Goal: Task Accomplishment & Management: Manage account settings

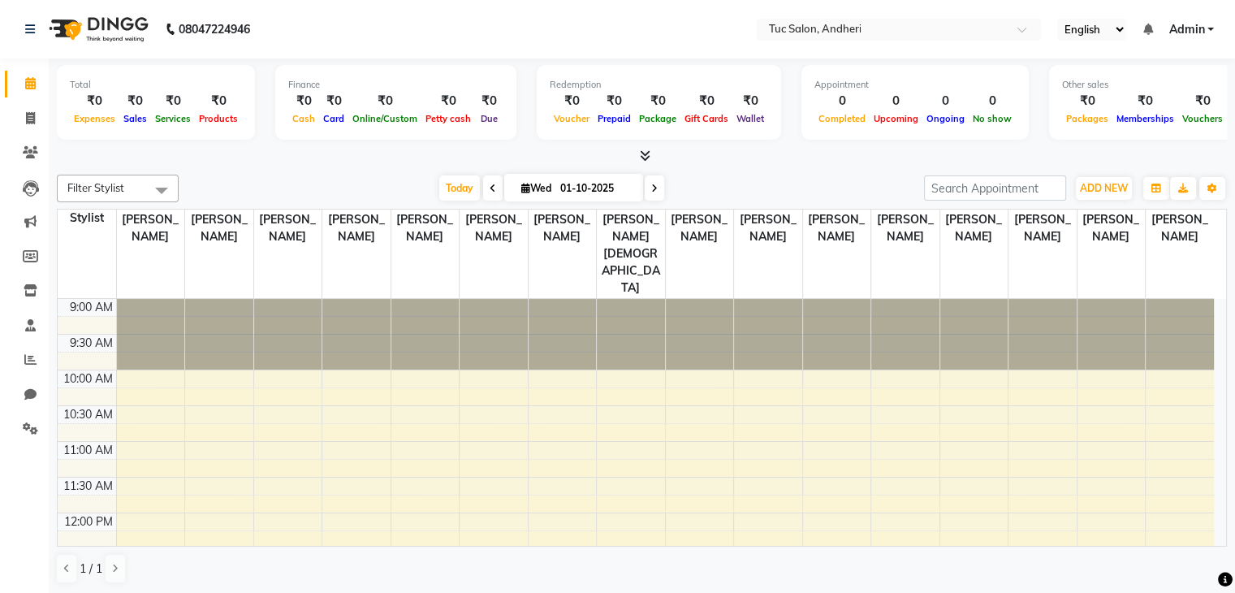
click at [1201, 33] on span "Admin" at bounding box center [1186, 29] width 36 height 17
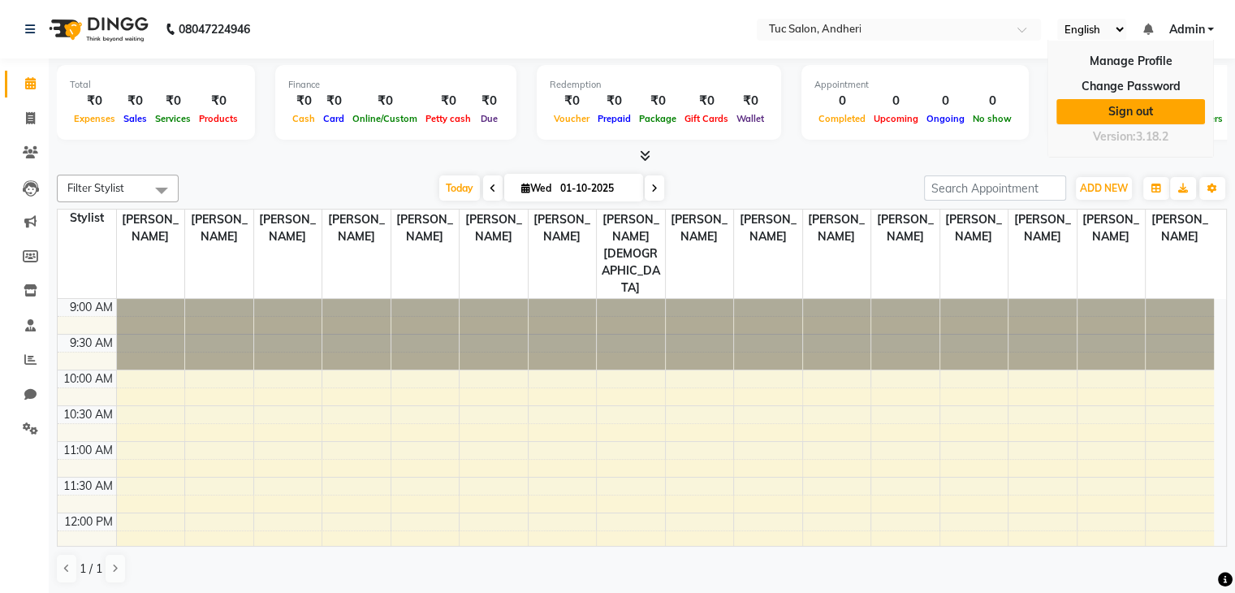
click at [1119, 112] on link "Sign out" at bounding box center [1130, 111] width 149 height 25
